Goal: Transaction & Acquisition: Purchase product/service

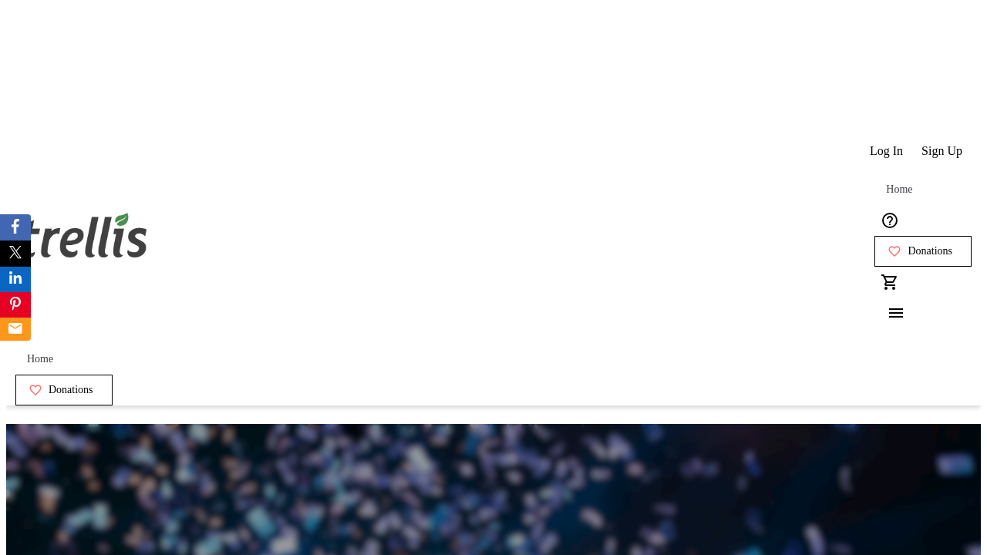
click at [943, 144] on span "Sign Up" at bounding box center [942, 151] width 41 height 14
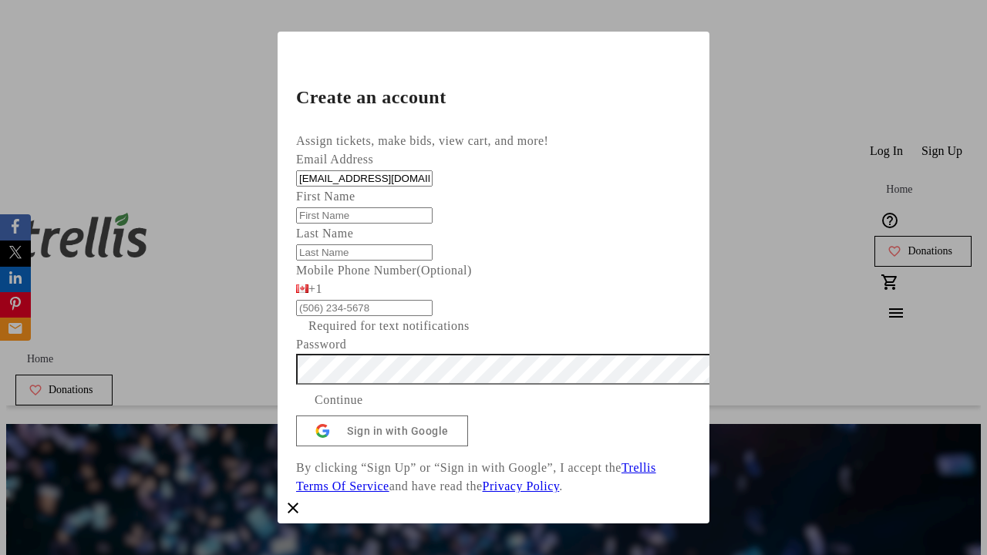
type input "[EMAIL_ADDRESS][DOMAIN_NAME]"
type input "[PERSON_NAME]"
click at [363, 410] on span "Continue" at bounding box center [339, 400] width 49 height 19
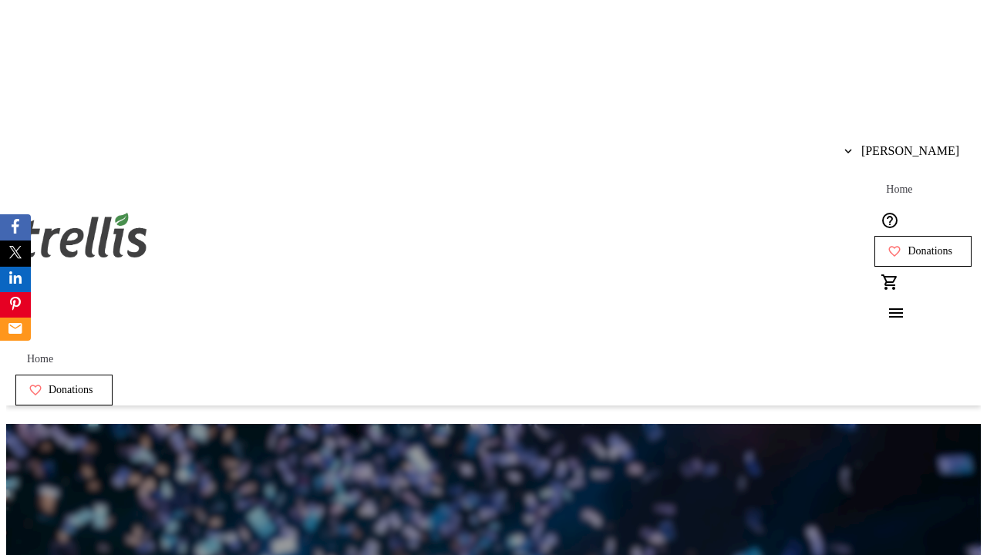
click at [908, 245] on span "Donations" at bounding box center [930, 251] width 45 height 12
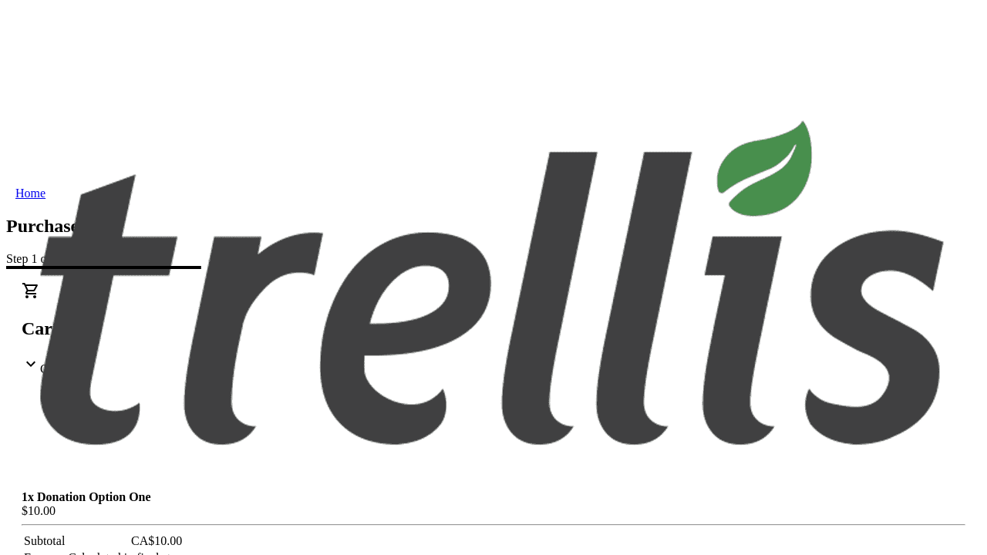
select select "BC"
select select "CA"
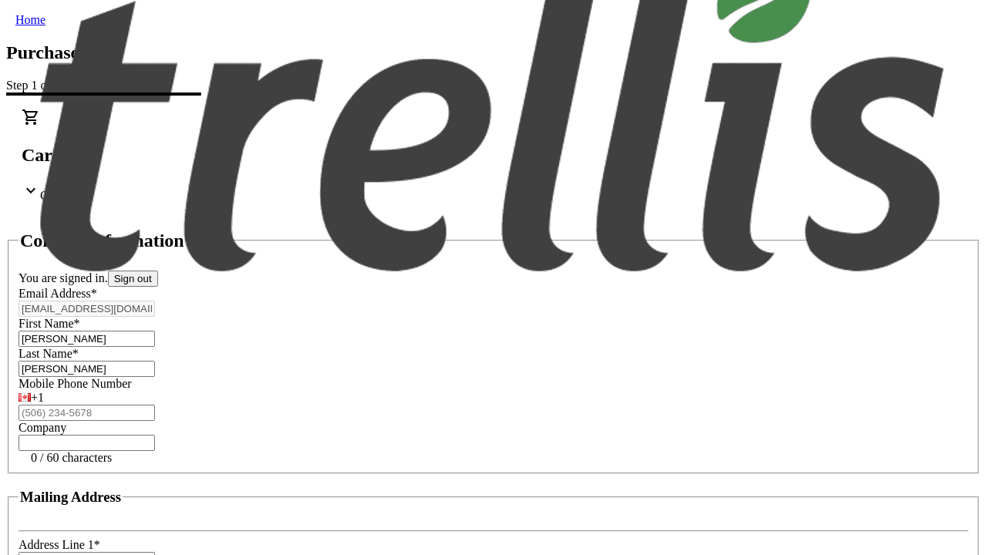
type input "V1Y 0C2"
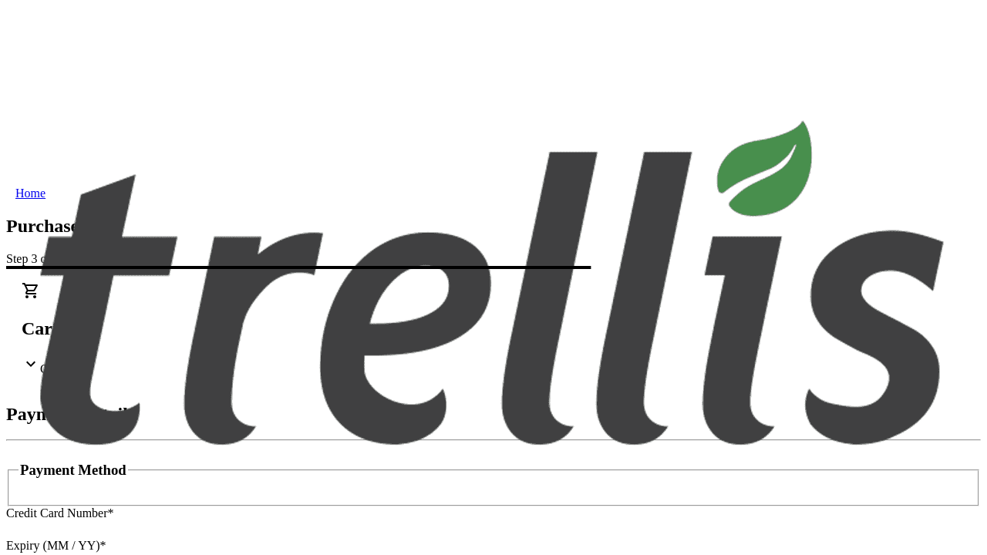
type input "V1Y 0C2"
